Goal: Task Accomplishment & Management: Complete application form

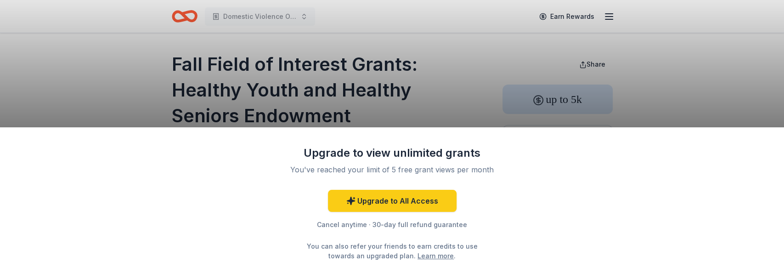
click at [398, 97] on div "Upgrade to view unlimited grants You've reached your limit of 5 free grant view…" at bounding box center [392, 139] width 784 height 279
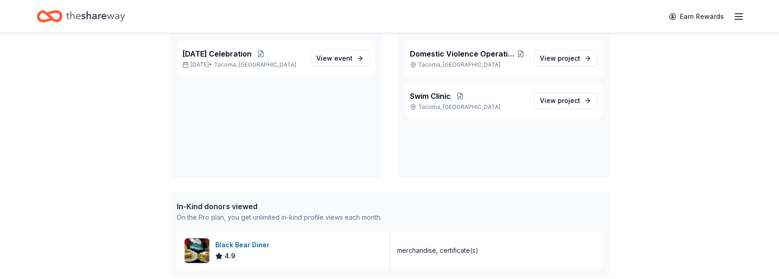
scroll to position [214, 0]
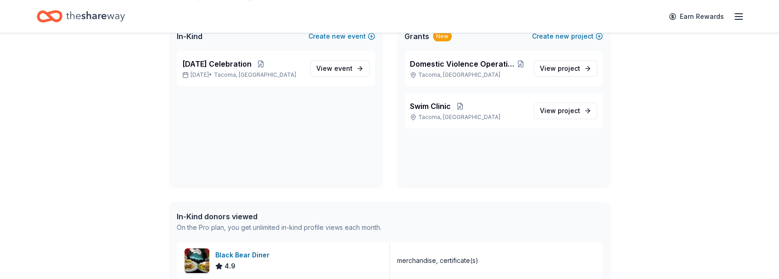
click at [736, 17] on icon "button" at bounding box center [738, 16] width 11 height 11
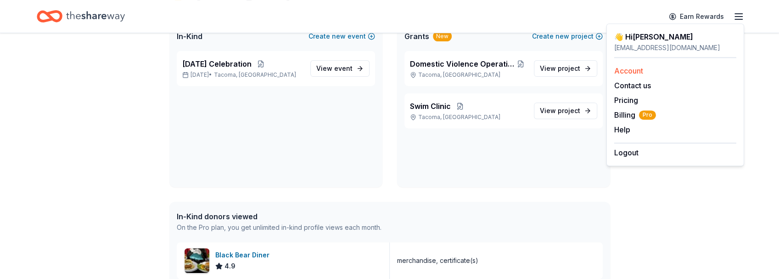
click at [634, 70] on link "Account" at bounding box center [628, 70] width 29 height 9
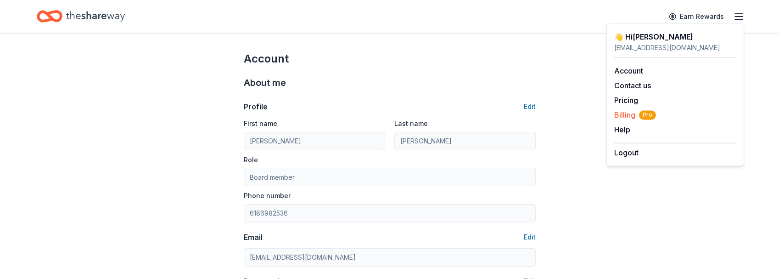
click at [624, 115] on span "Billing Pro" at bounding box center [635, 114] width 42 height 11
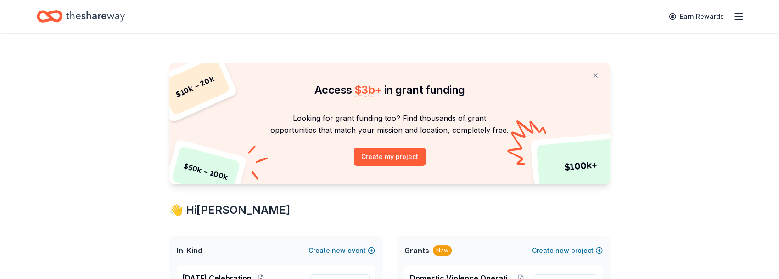
click at [103, 20] on icon "Home" at bounding box center [95, 16] width 59 height 19
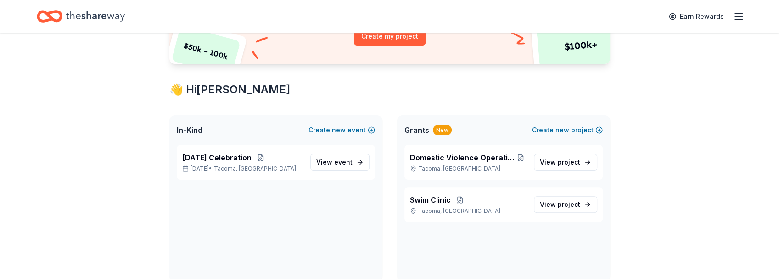
scroll to position [153, 0]
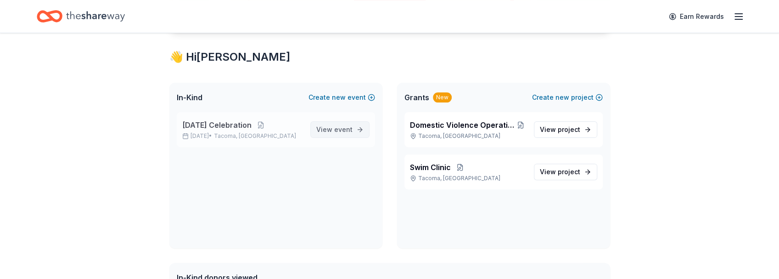
click at [326, 129] on span "View event" at bounding box center [334, 129] width 36 height 11
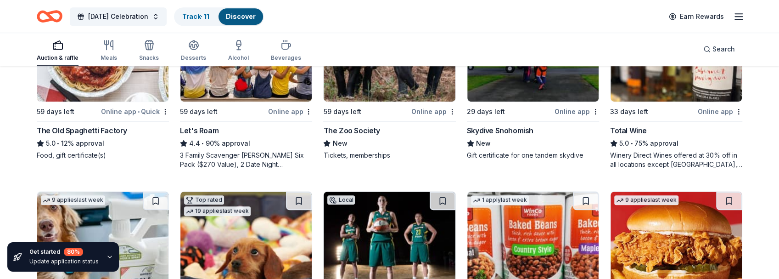
scroll to position [459, 0]
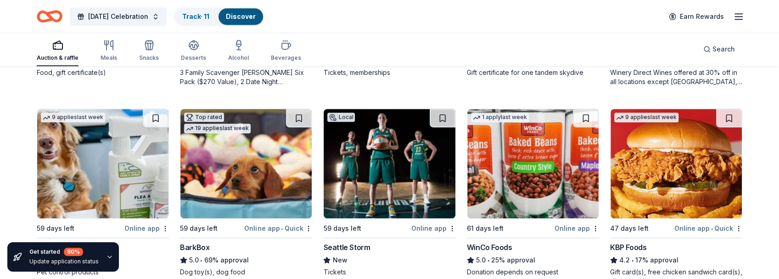
click at [427, 226] on div "Online app" at bounding box center [433, 227] width 45 height 11
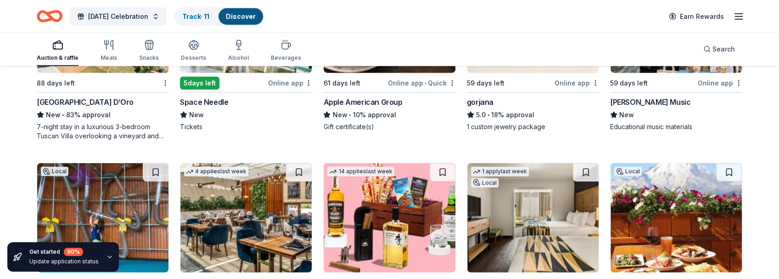
scroll to position [1714, 0]
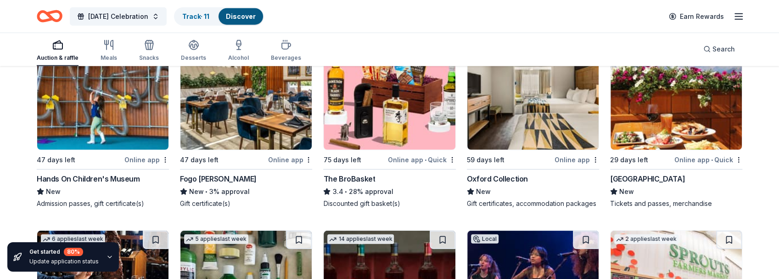
click at [662, 175] on div "[GEOGRAPHIC_DATA]" at bounding box center [647, 178] width 75 height 11
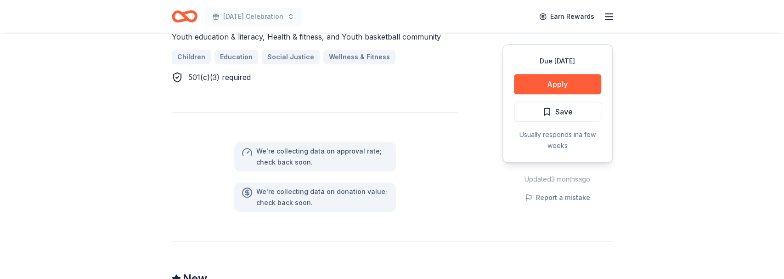
scroll to position [581, 0]
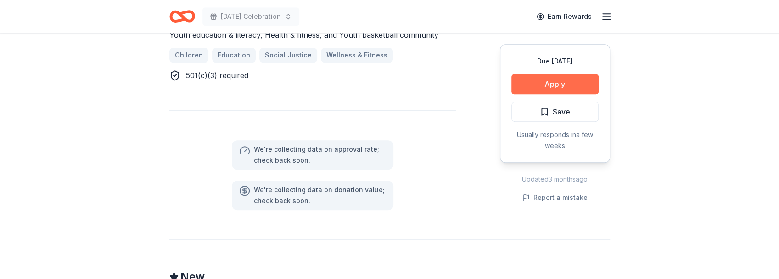
click at [551, 87] on button "Apply" at bounding box center [555, 84] width 87 height 20
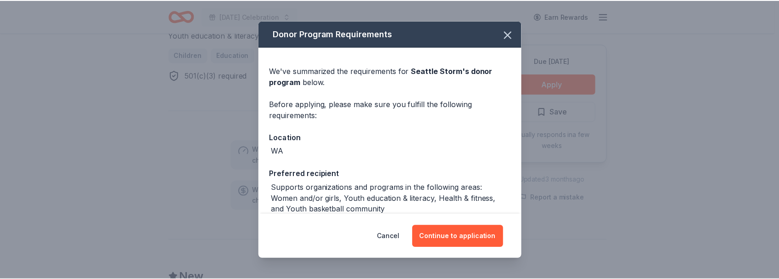
scroll to position [84, 0]
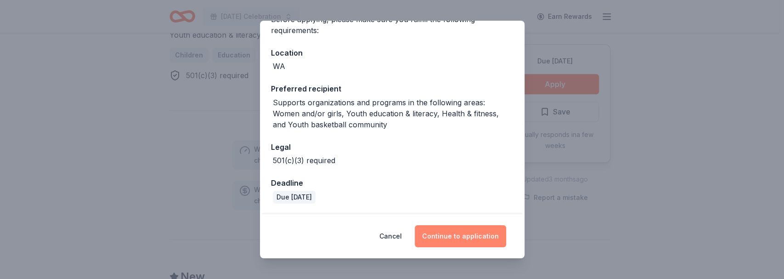
click at [469, 233] on button "Continue to application" at bounding box center [460, 236] width 91 height 22
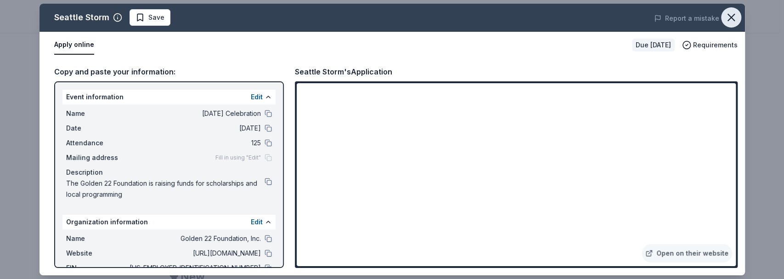
click at [736, 20] on icon "button" at bounding box center [731, 17] width 13 height 13
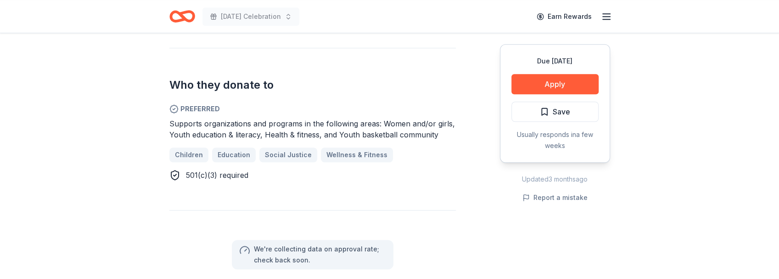
scroll to position [398, 0]
